Goal: Information Seeking & Learning: Learn about a topic

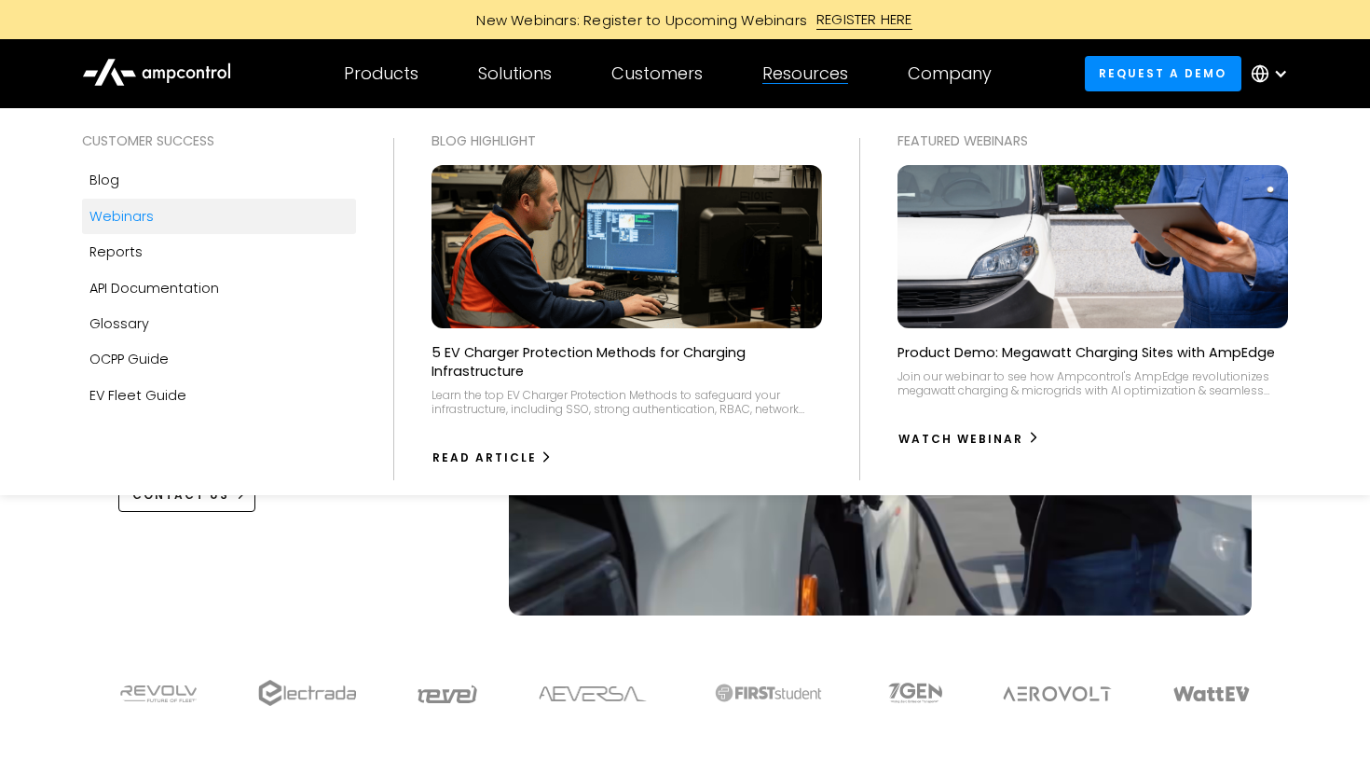
click at [152, 217] on link "Webinars" at bounding box center [218, 216] width 273 height 35
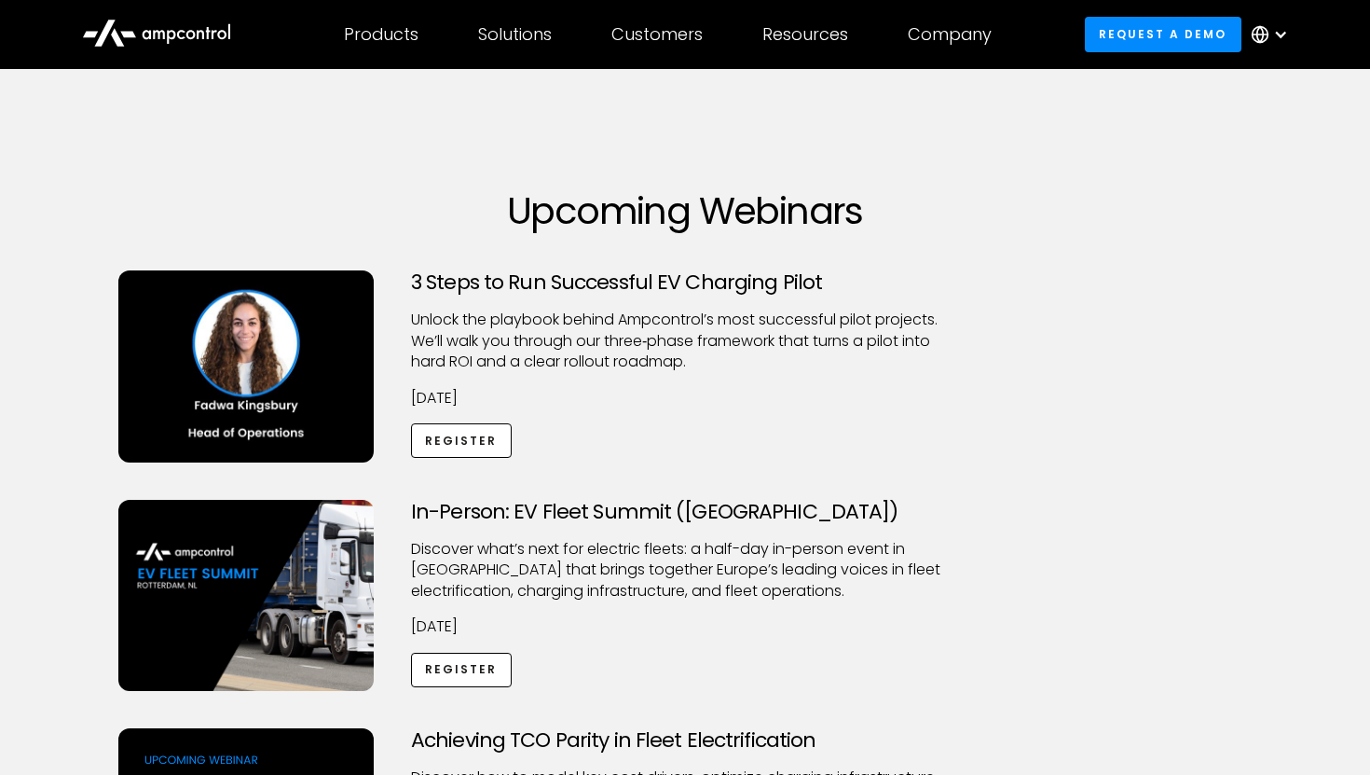
click at [236, 220] on h1 "Upcoming Webinars" at bounding box center [684, 210] width 1133 height 45
